Goal: Find specific page/section

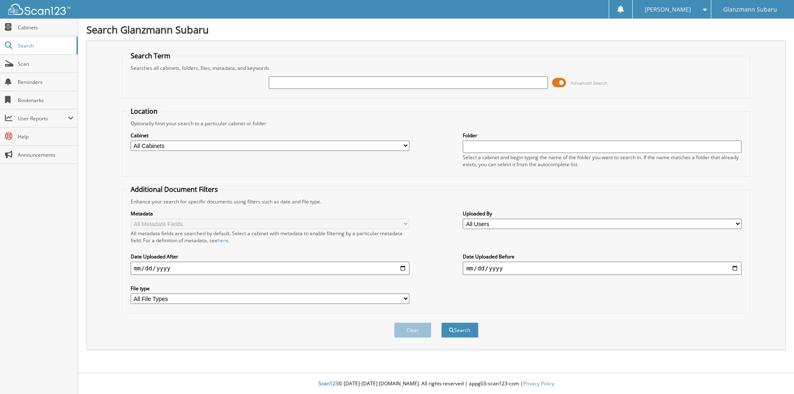
click at [288, 82] on input "text" at bounding box center [408, 83] width 279 height 12
type input "KH465817"
click at [441, 323] on button "Search" at bounding box center [459, 330] width 37 height 15
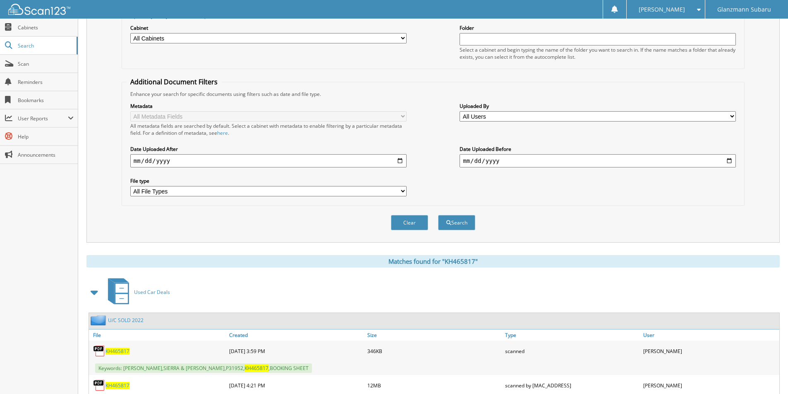
scroll to position [248, 0]
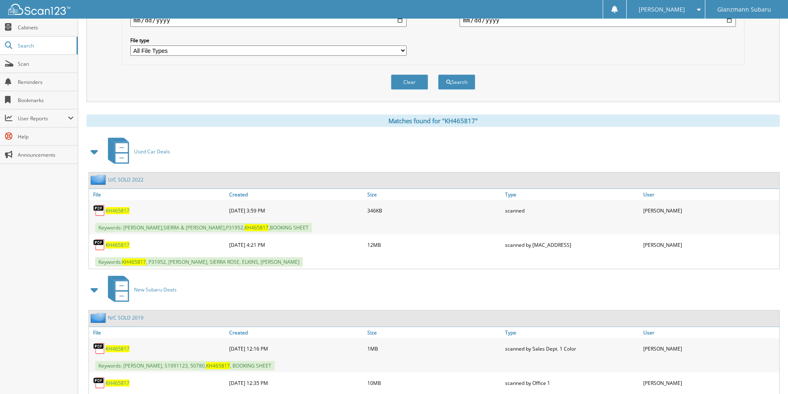
click at [118, 248] on span "KH465817" at bounding box center [118, 245] width 24 height 7
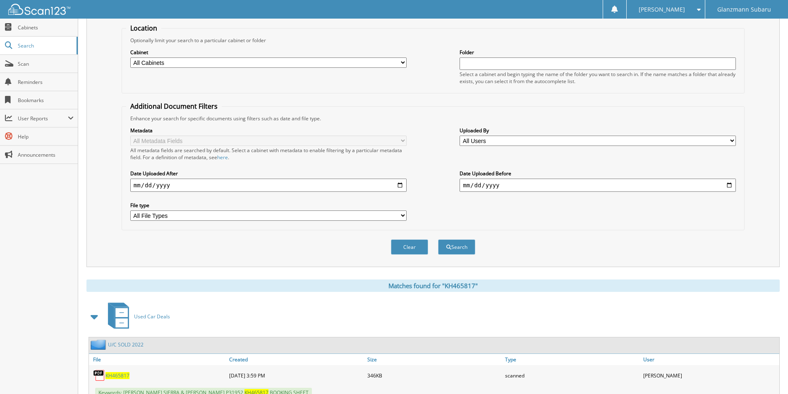
scroll to position [41, 0]
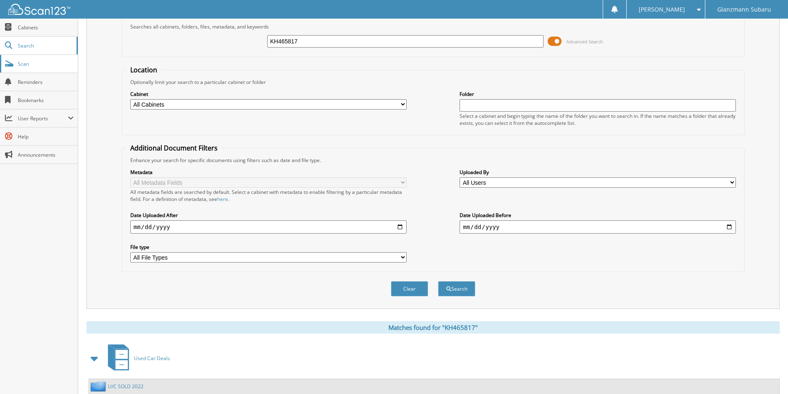
click at [43, 67] on link "Scan" at bounding box center [39, 64] width 78 height 18
